Goal: Task Accomplishment & Management: Complete application form

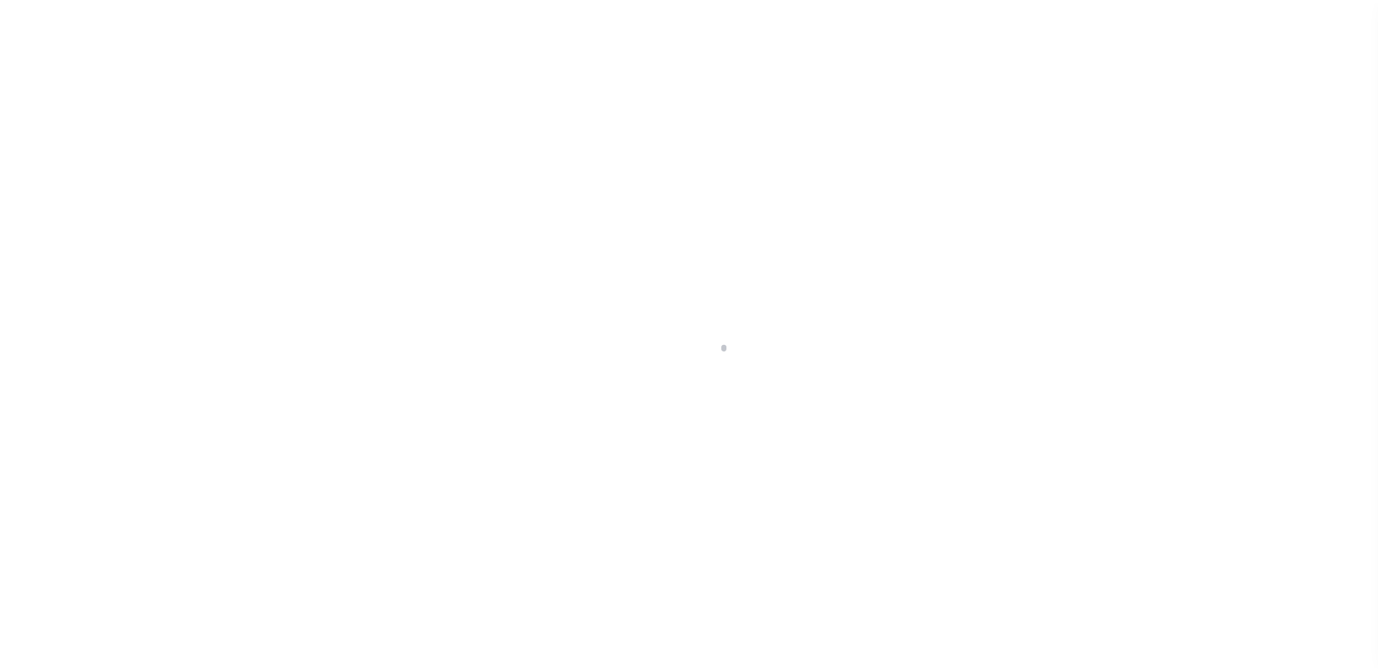
scroll to position [36, 0]
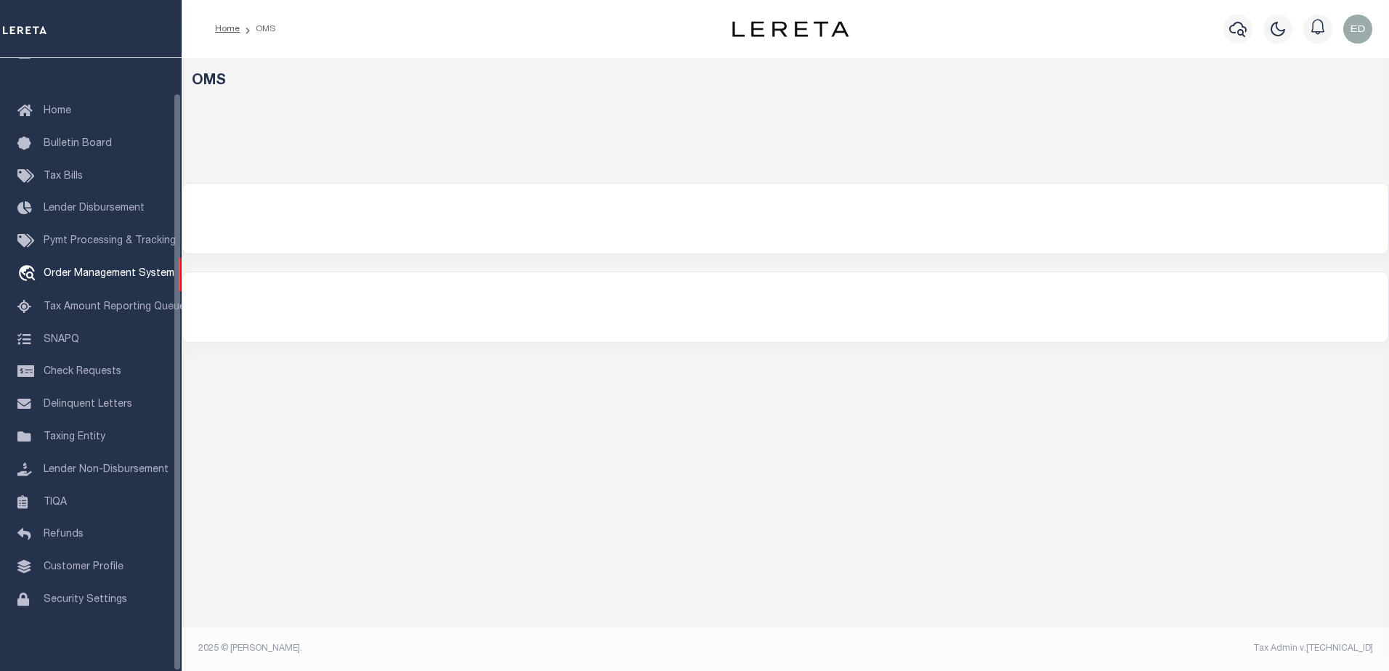
select select "200"
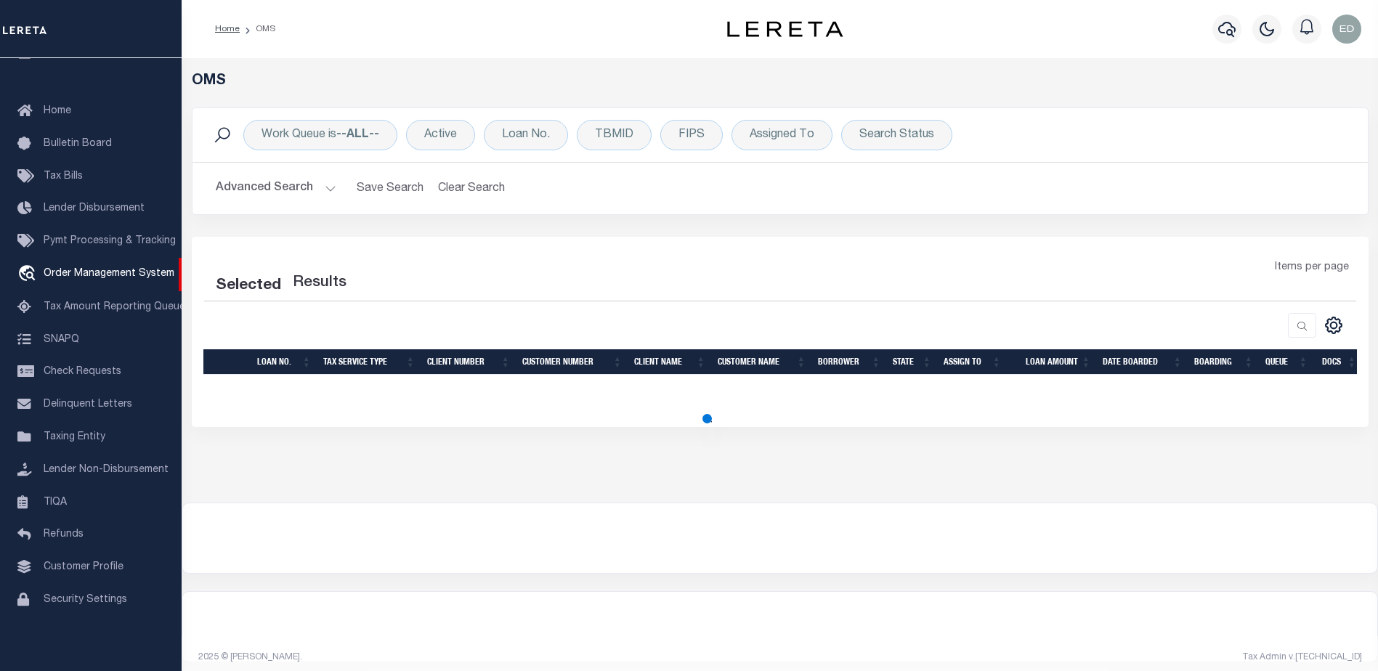
select select "200"
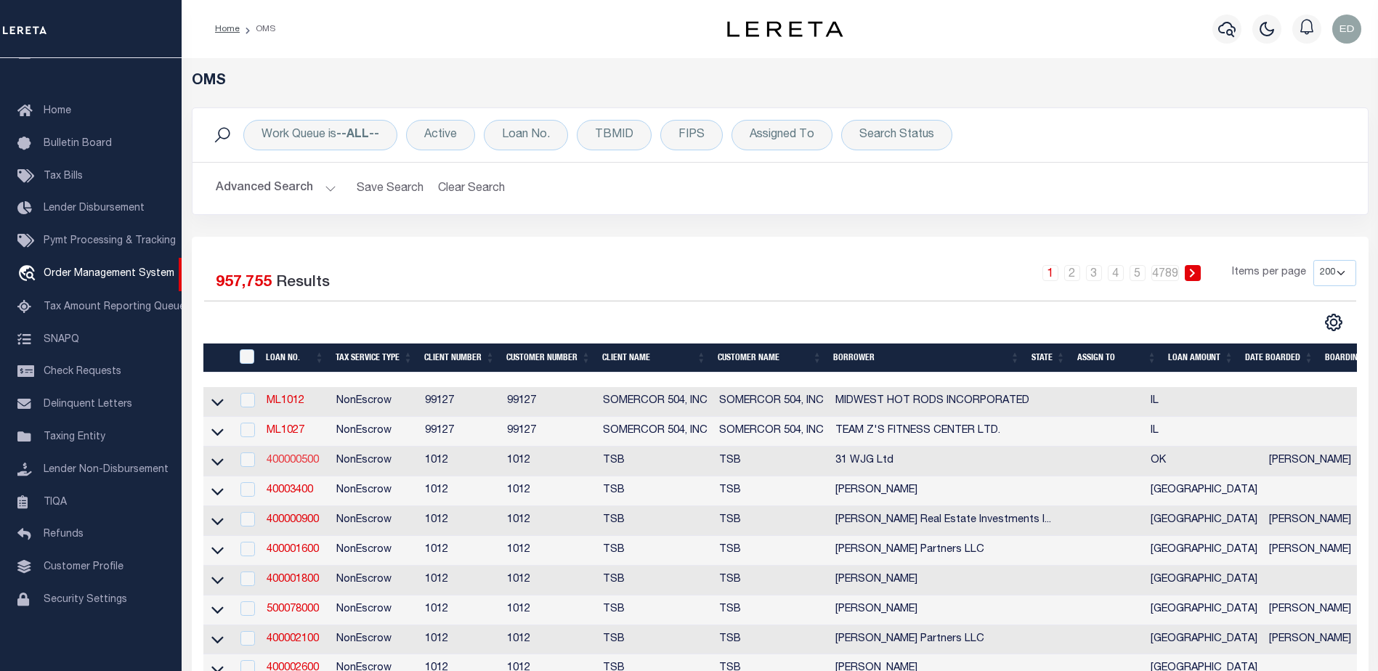
click at [301, 465] on link "400000500" at bounding box center [293, 461] width 52 height 10
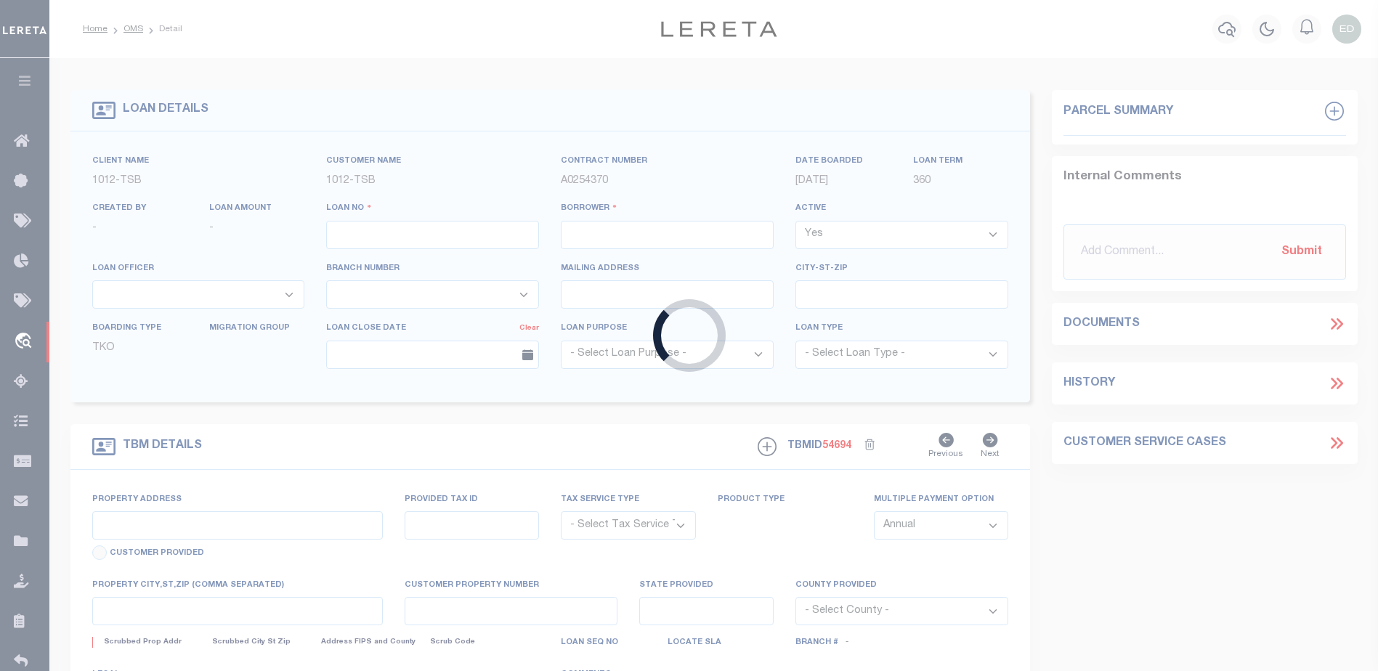
type input "400000500"
type input "31 WJG Ltd"
select select "False"
select select
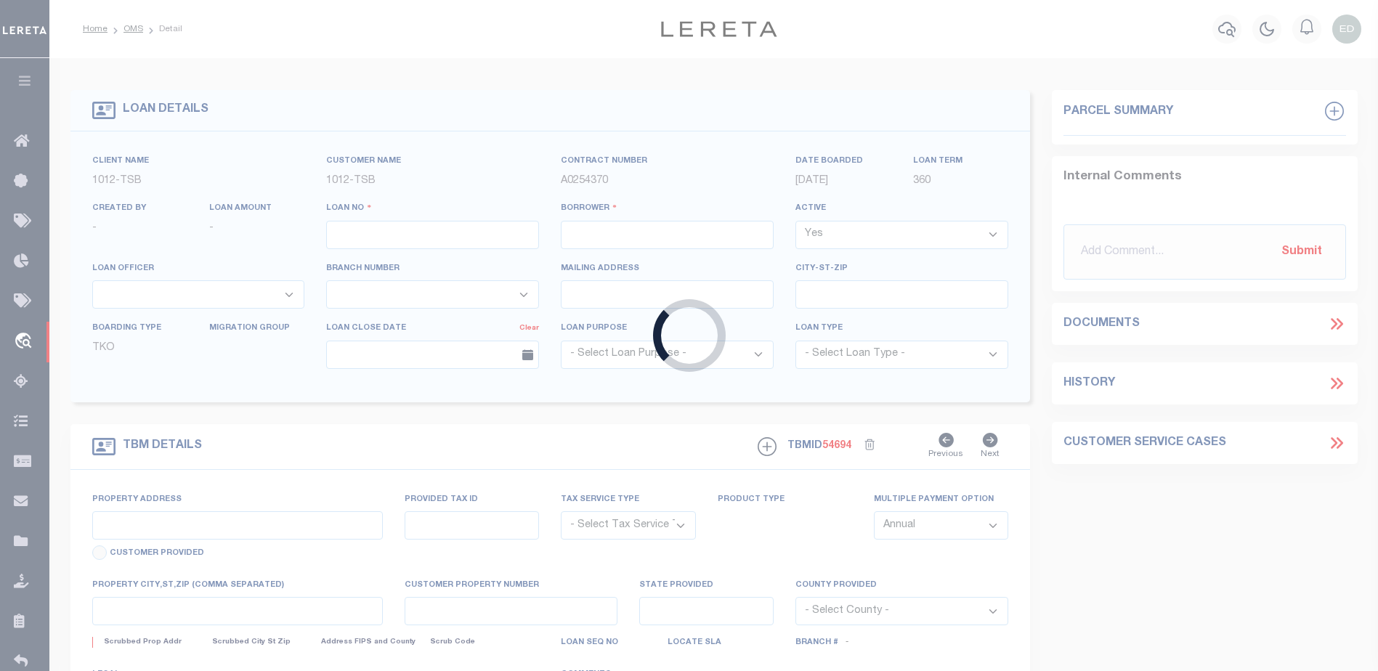
select select "NonEscrow"
select select "4117"
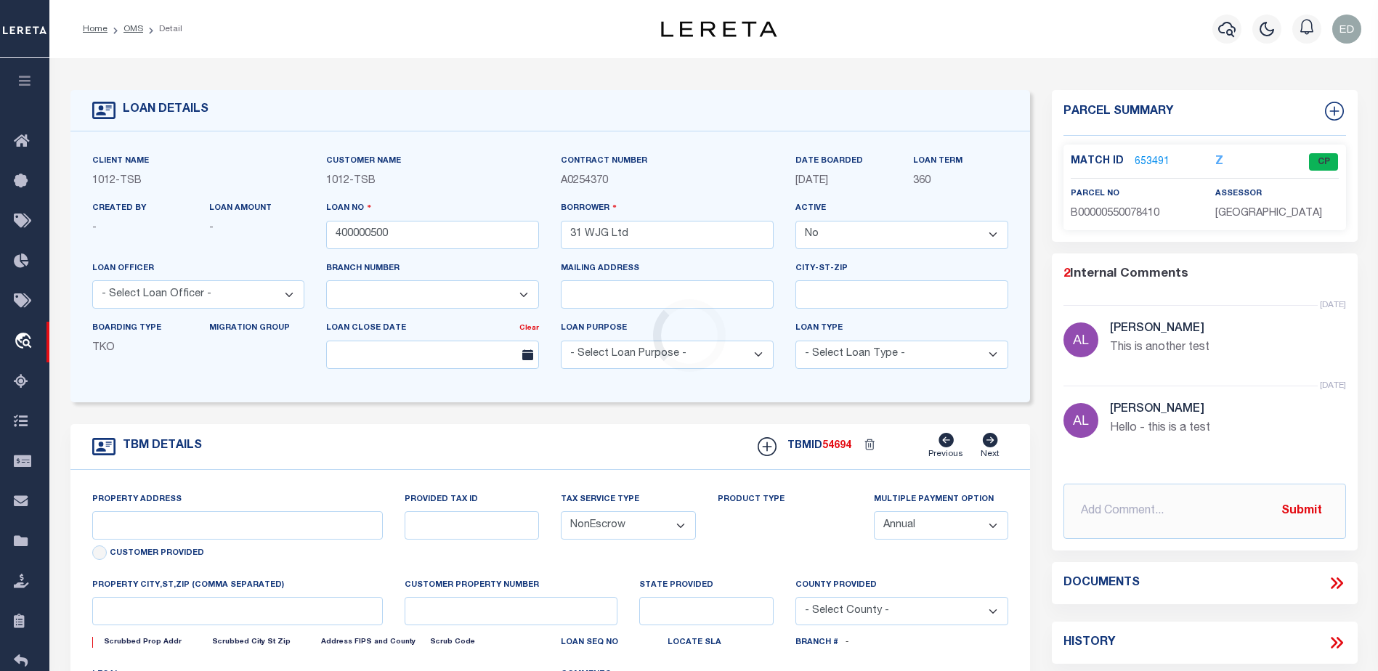
type input "3314 Memorial"
select select
type input "Tulsa OK 74115"
type input "OK"
select select "Tulsa"
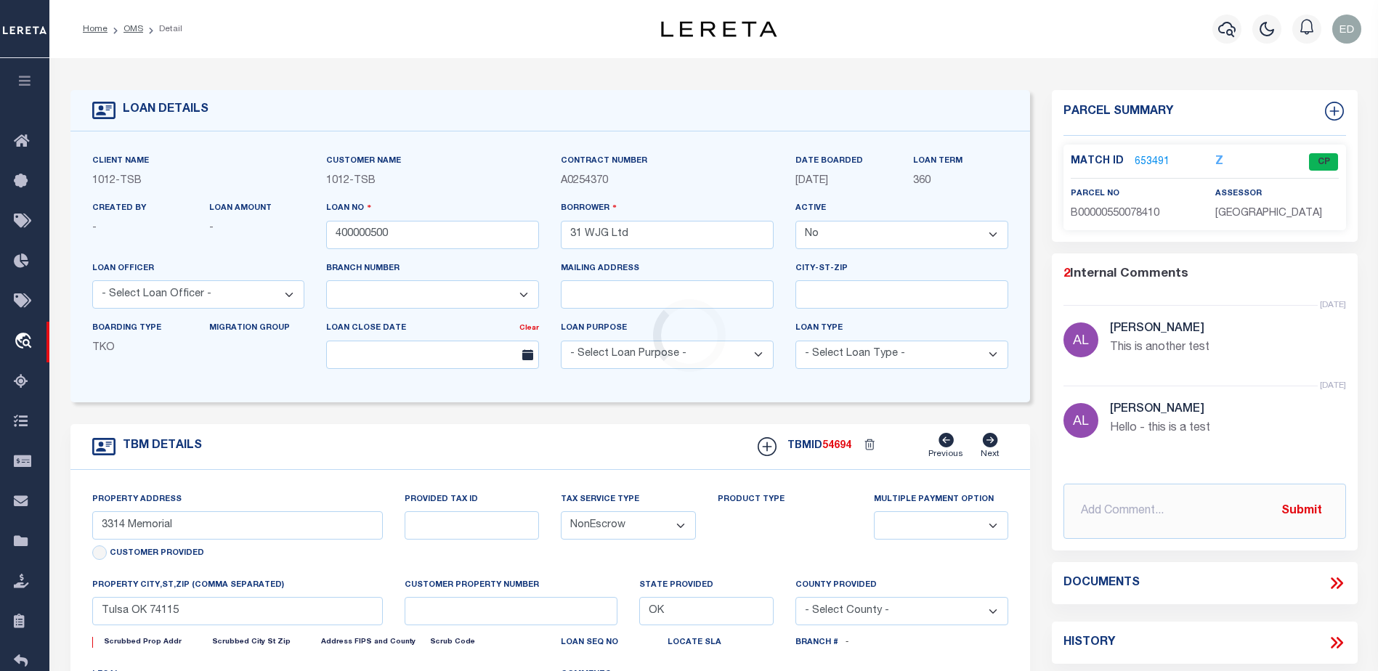
type textarea "Airplane Hanger"
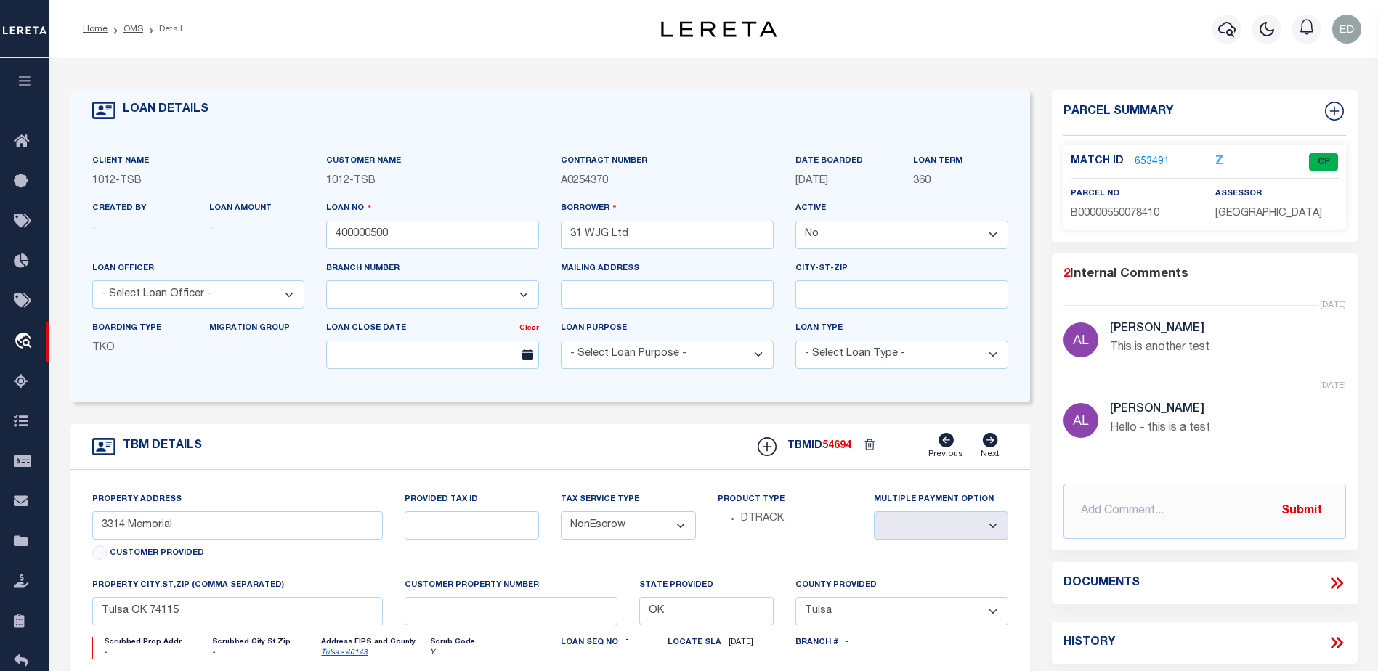
click at [1331, 588] on icon at bounding box center [1337, 583] width 19 height 19
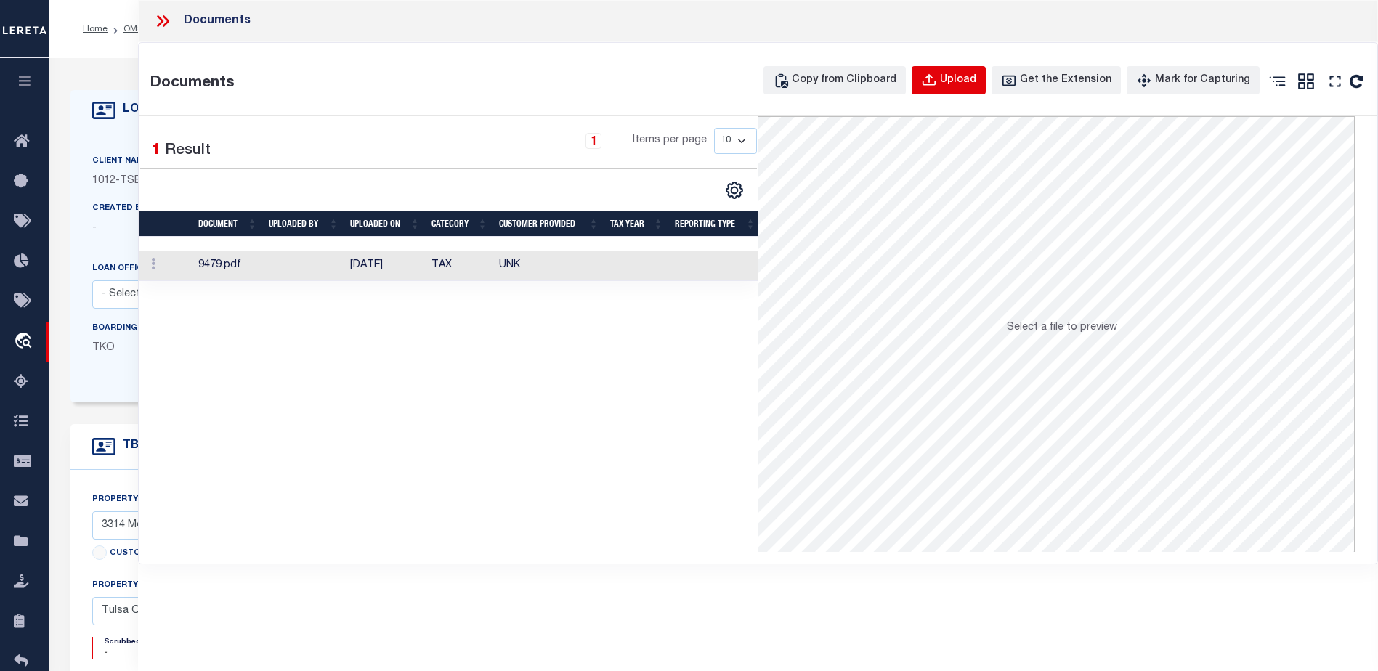
click at [986, 79] on button "Upload" at bounding box center [949, 80] width 74 height 28
select select
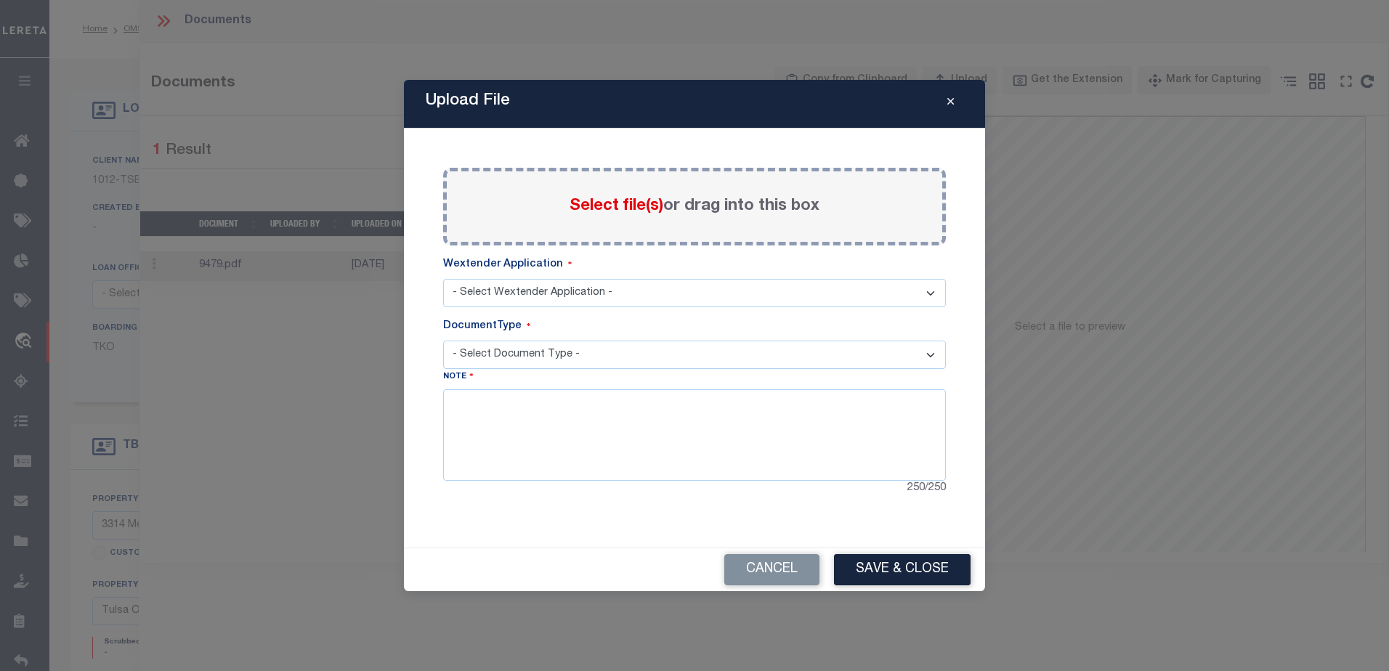
click at [581, 209] on span "Select file(s)" at bounding box center [617, 206] width 94 height 16
click at [0, 0] on input "Select file(s) or drag into this box" at bounding box center [0, 0] width 0 height 0
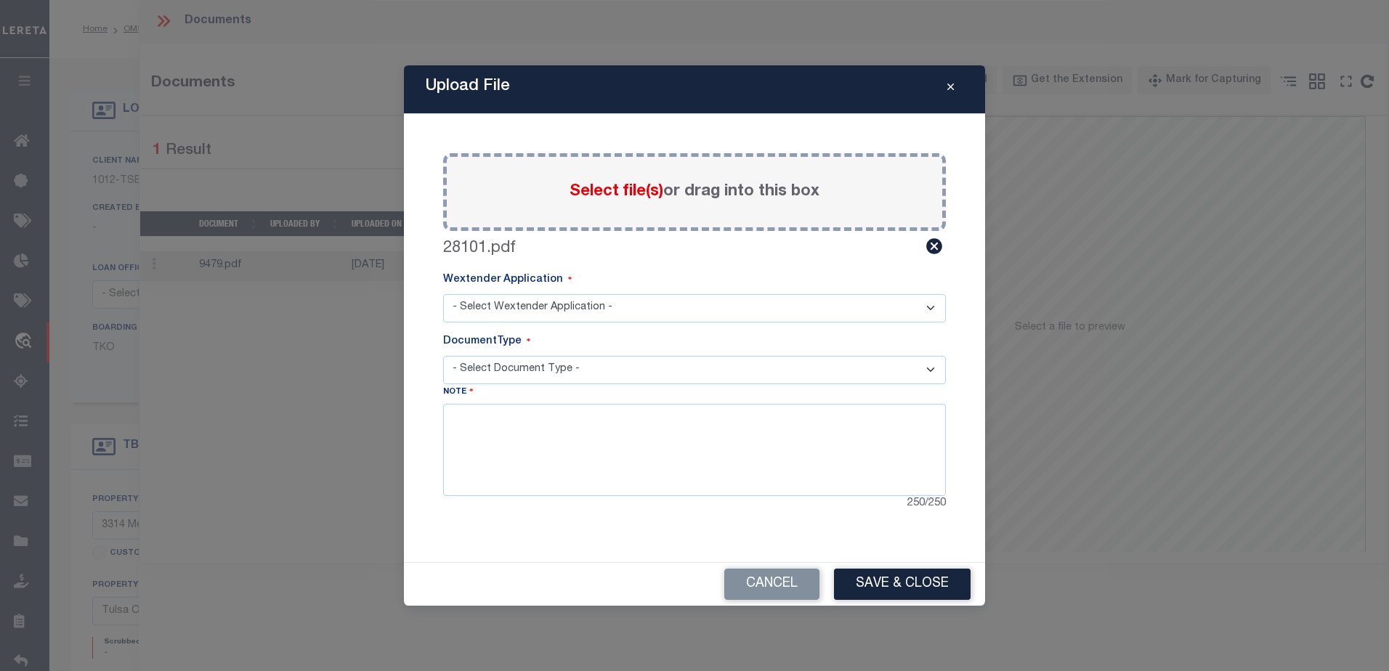
click at [559, 303] on select "- Select Wextender Application - Services Borrower Correspondence" at bounding box center [694, 308] width 503 height 28
select select "6"
click at [443, 294] on select "- Select Wextender Application - Services Borrower Correspondence" at bounding box center [694, 308] width 503 height 28
click at [525, 364] on select "- Select Document Type - Tax Service Documents" at bounding box center [694, 370] width 503 height 28
select select "TAX"
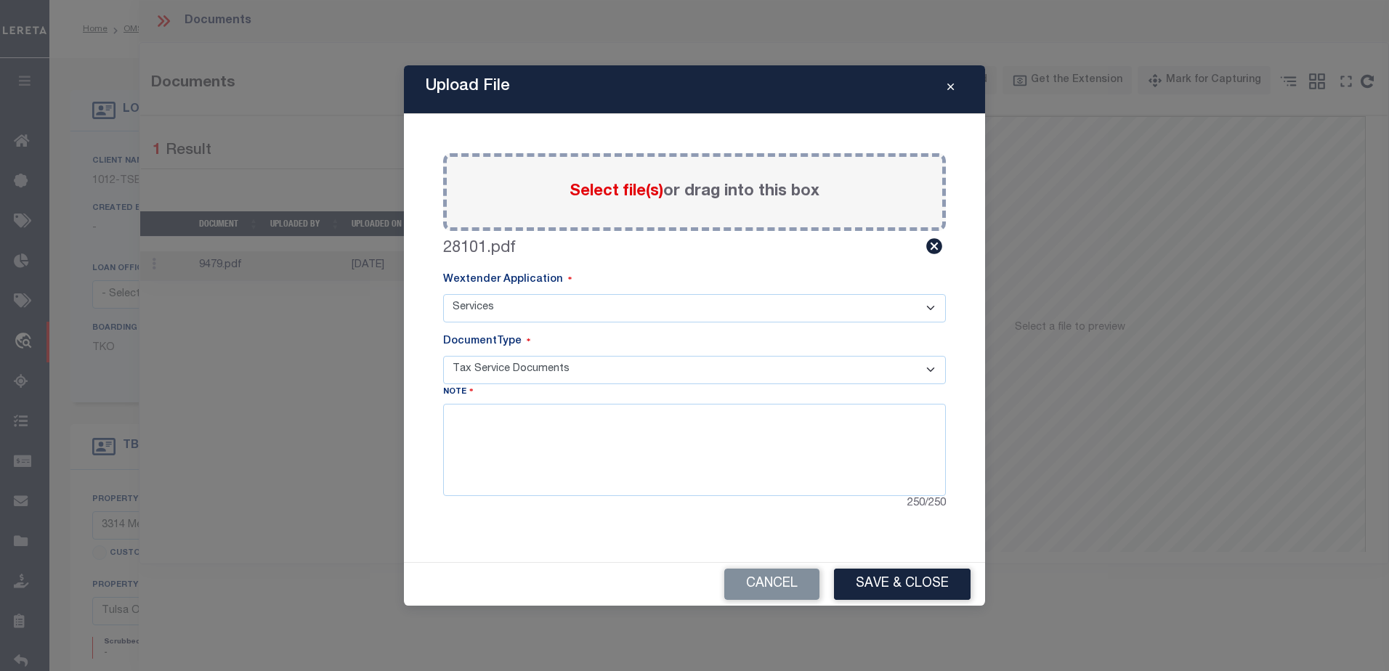
click at [443, 356] on select "- Select Document Type - Tax Service Documents" at bounding box center [694, 370] width 503 height 28
click at [849, 451] on textarea at bounding box center [694, 450] width 503 height 92
drag, startPoint x: 874, startPoint y: 575, endPoint x: 725, endPoint y: 475, distance: 179.2
click at [726, 477] on div "Upload File Paste copied image or file into this box Select file(s) or drag int…" at bounding box center [694, 335] width 581 height 541
click at [725, 459] on textarea at bounding box center [694, 450] width 503 height 92
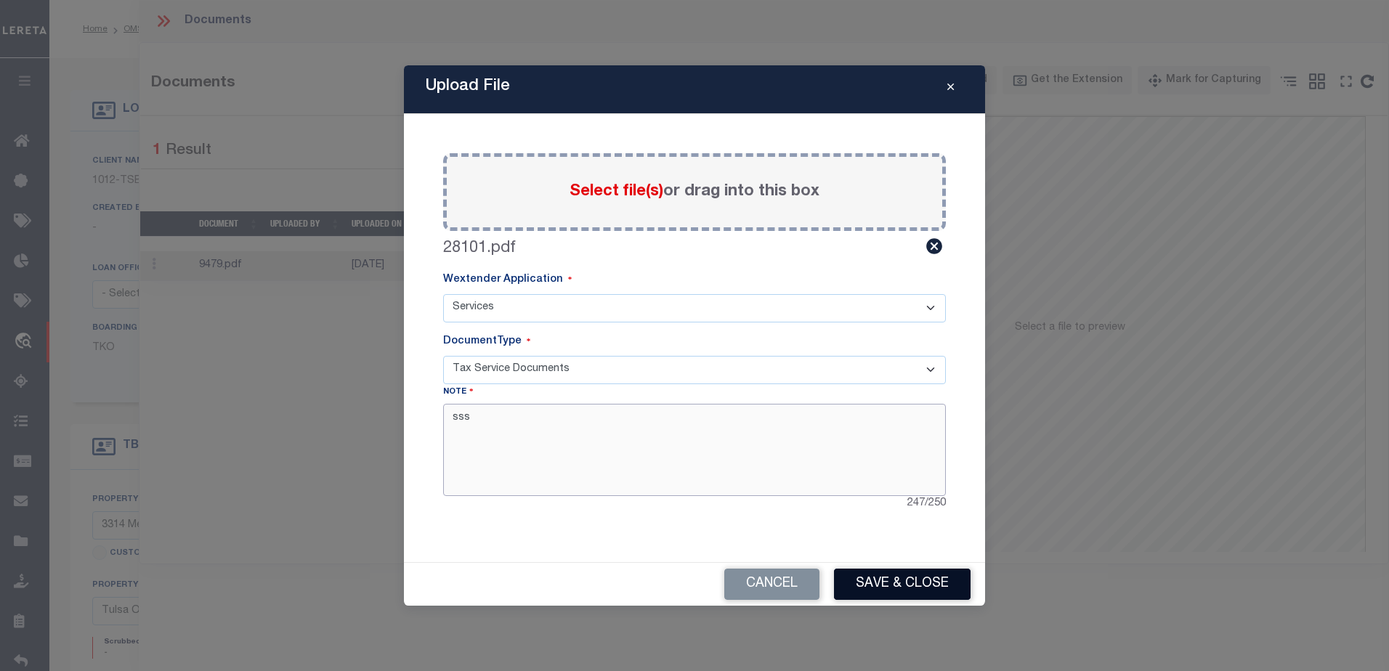
type textarea "sss"
click at [887, 585] on button "Save & Close" at bounding box center [902, 584] width 137 height 31
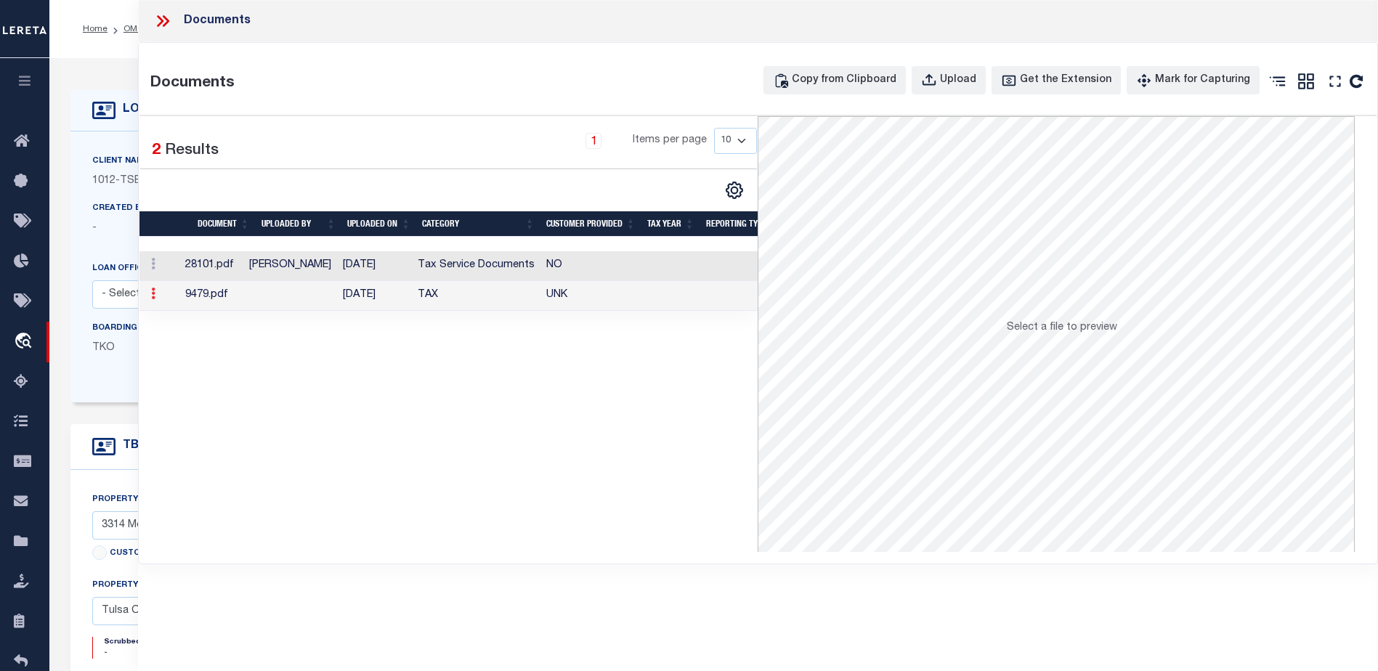
click at [152, 299] on icon at bounding box center [153, 294] width 4 height 12
click at [297, 294] on td at bounding box center [290, 296] width 94 height 30
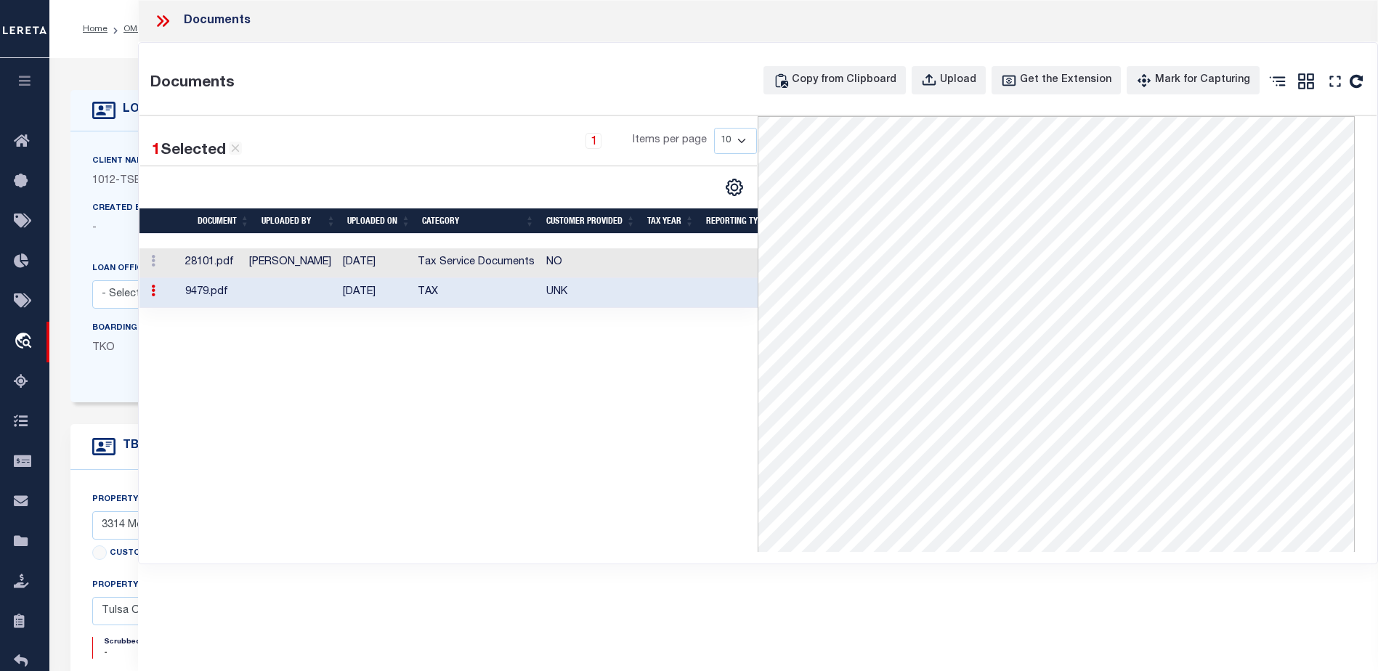
click at [318, 264] on td "[PERSON_NAME]" at bounding box center [290, 264] width 94 height 30
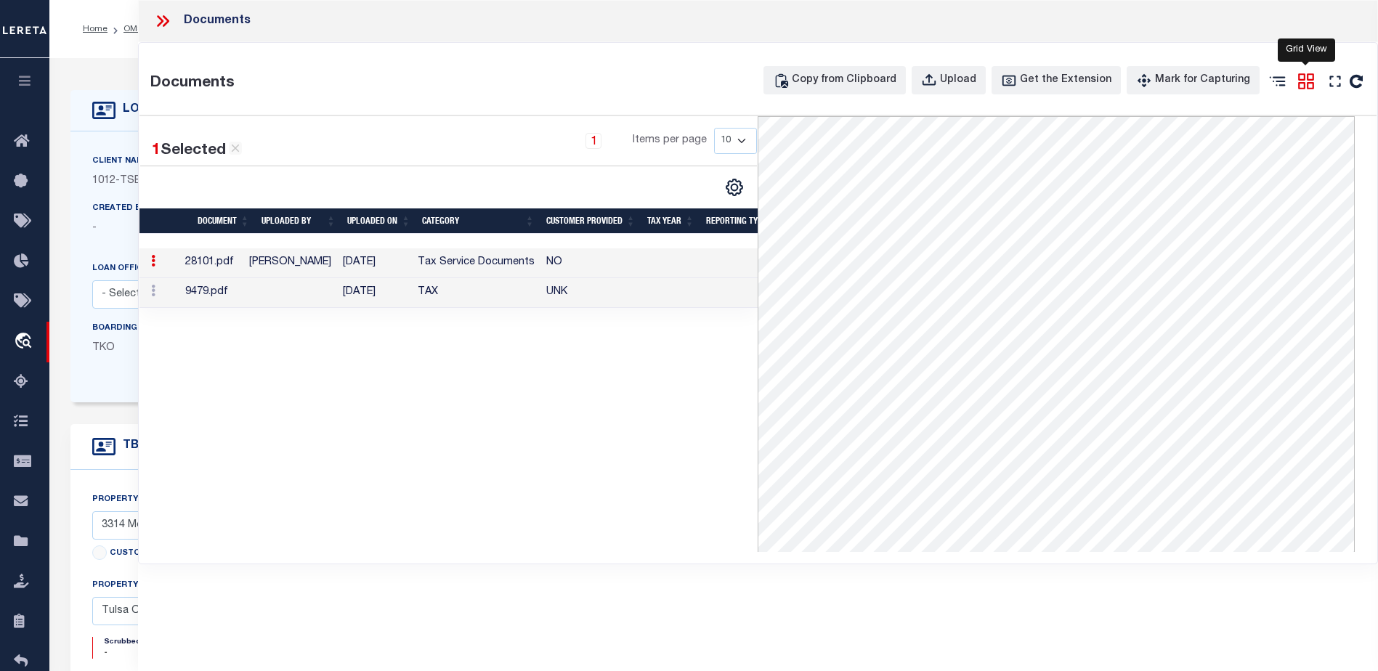
click at [1303, 78] on icon at bounding box center [1306, 81] width 19 height 19
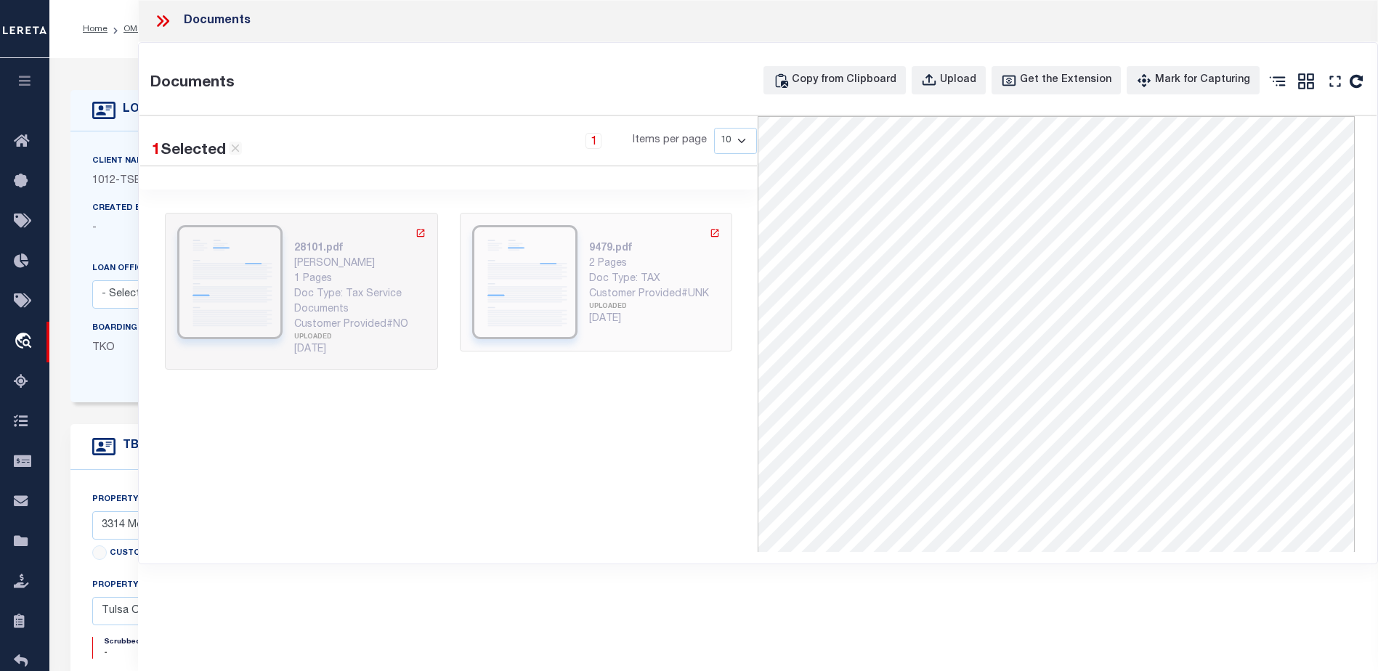
click at [635, 273] on div "Doc Type: TAX" at bounding box center [655, 279] width 132 height 15
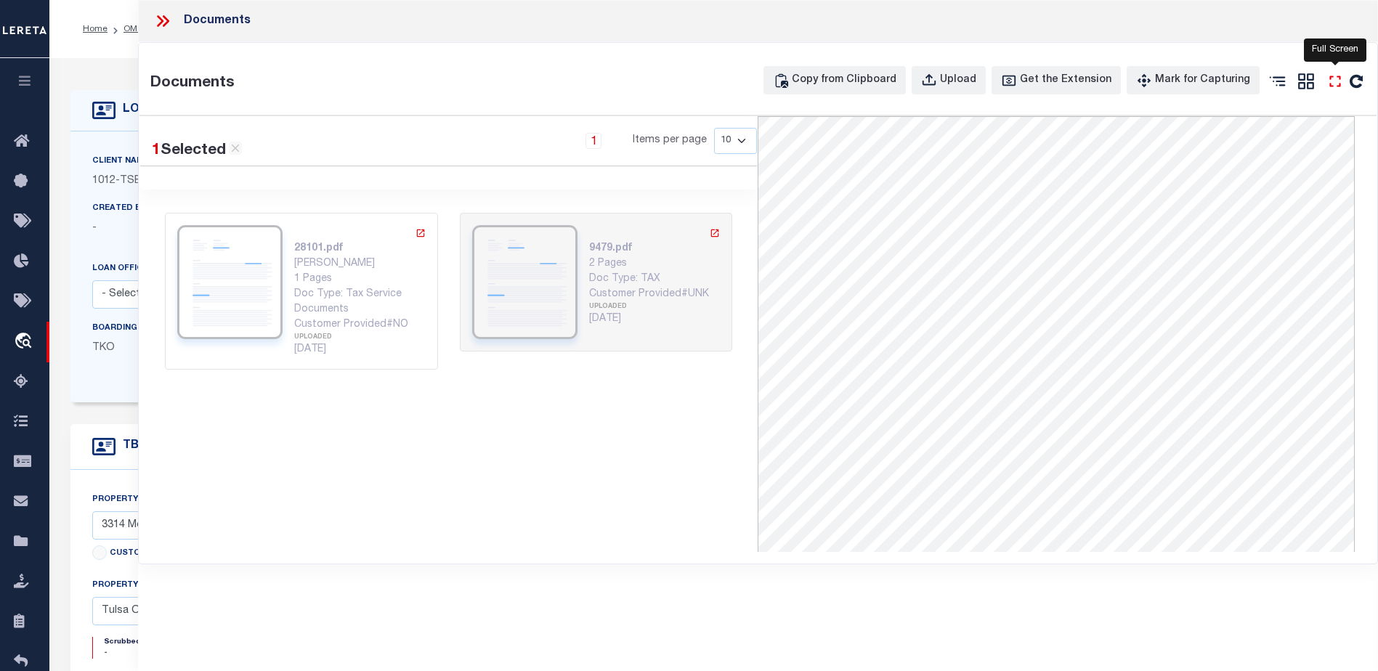
click at [1337, 84] on icon "" at bounding box center [1335, 81] width 19 height 19
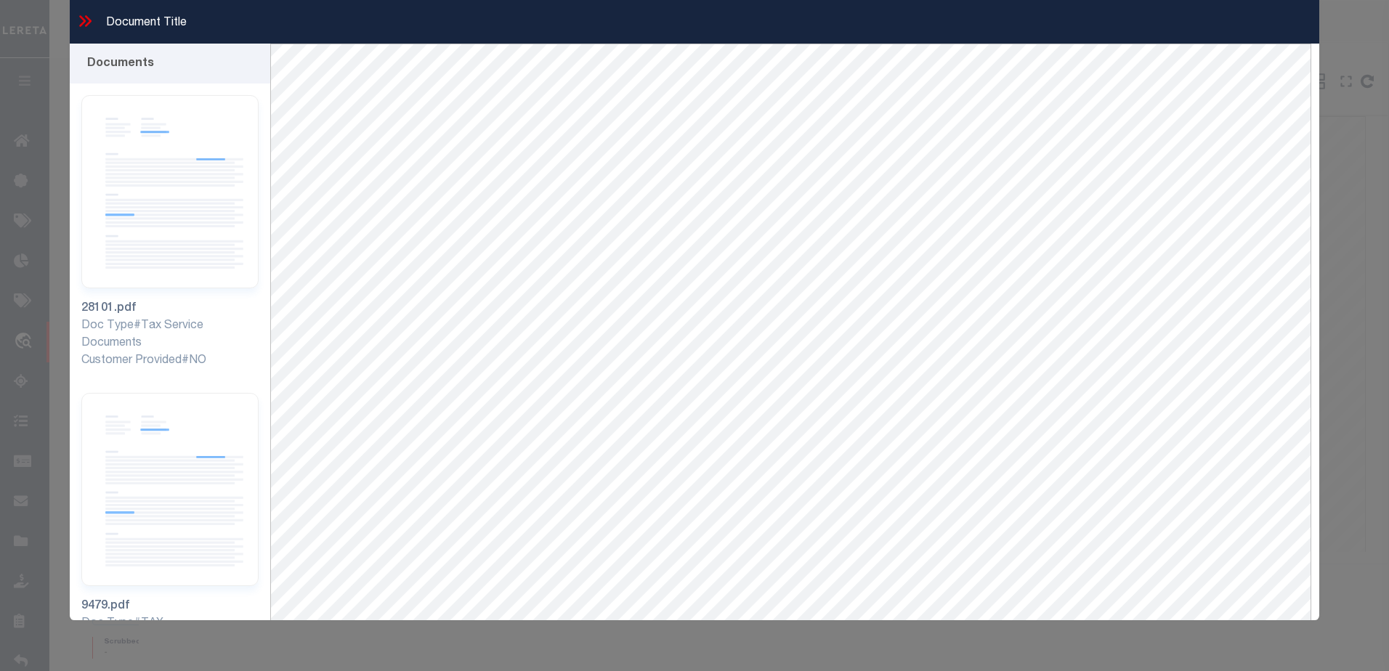
click at [83, 15] on icon at bounding box center [85, 21] width 19 height 19
